Goal: Task Accomplishment & Management: Use online tool/utility

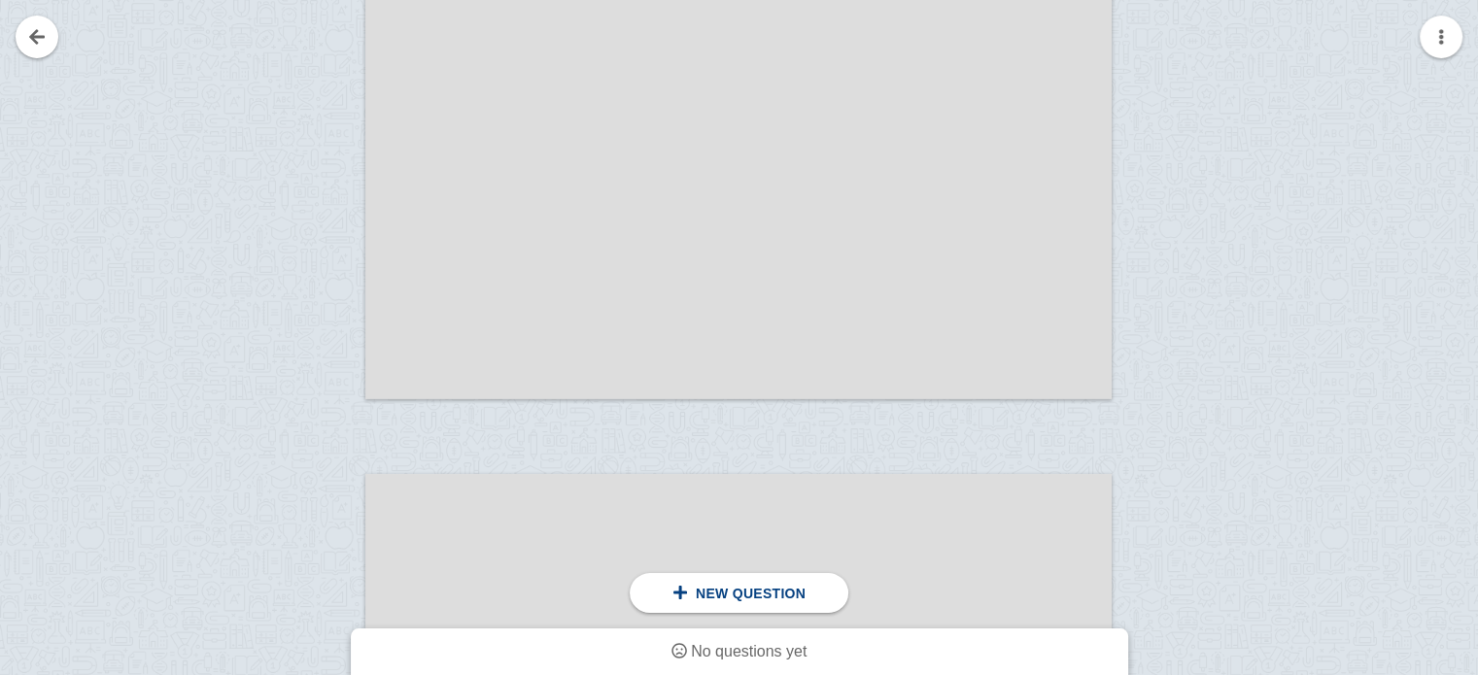
scroll to position [7545, 0]
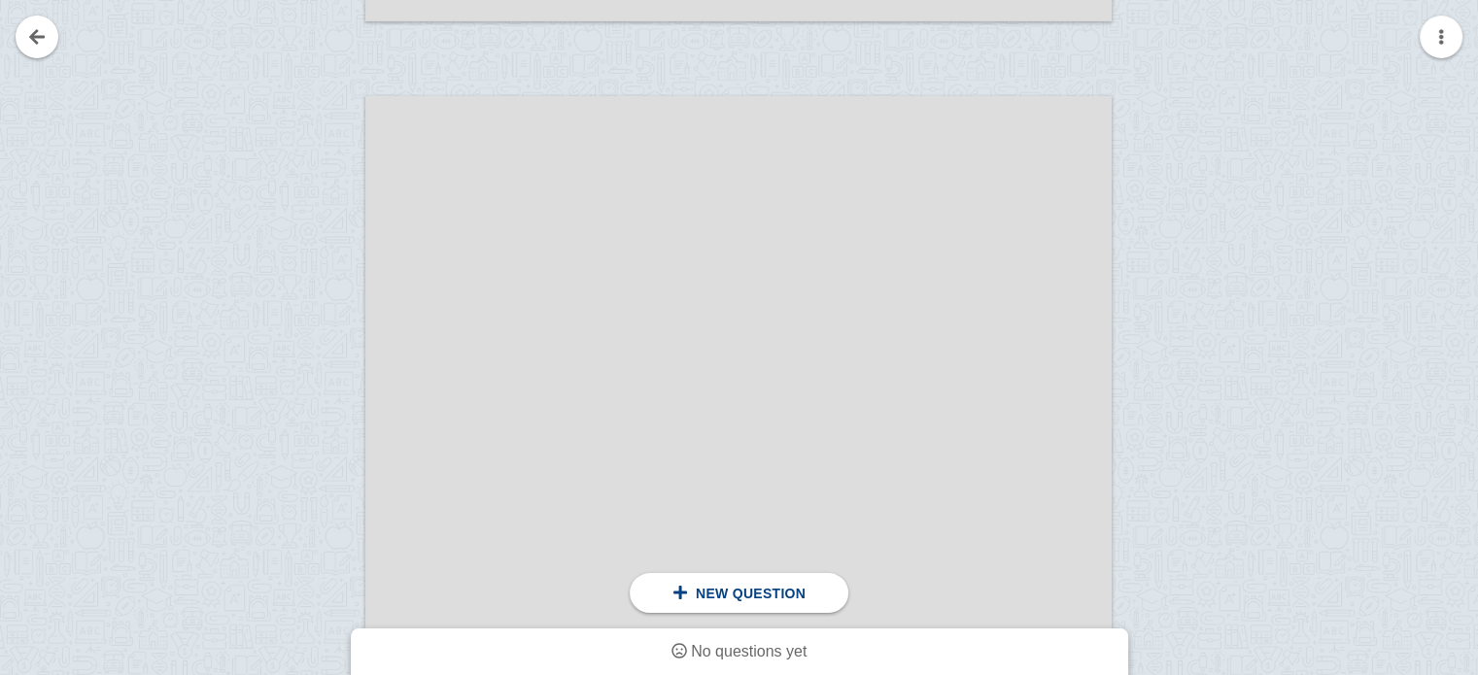
scroll to position [7603, 0]
click at [723, 245] on div at bounding box center [738, 683] width 746 height 1173
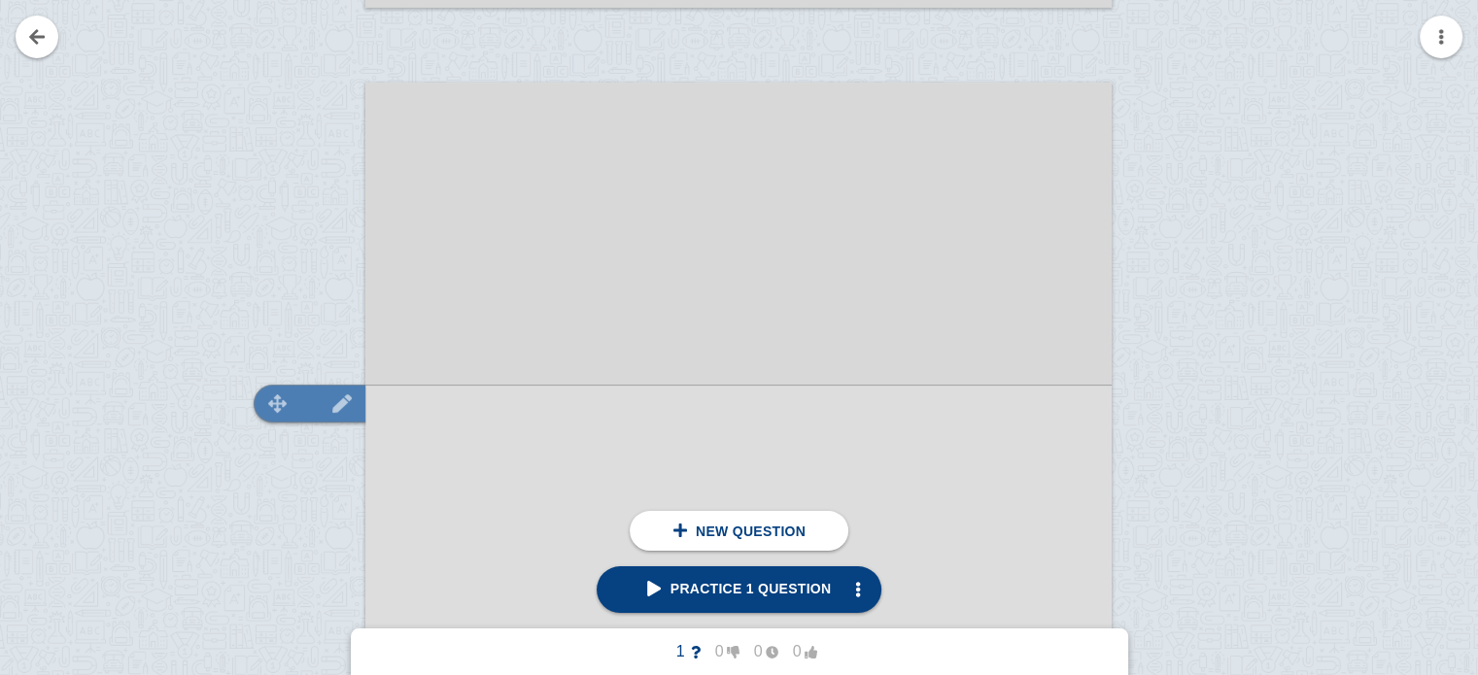
click at [335, 397] on img at bounding box center [342, 404] width 47 height 18
